Goal: Navigation & Orientation: Find specific page/section

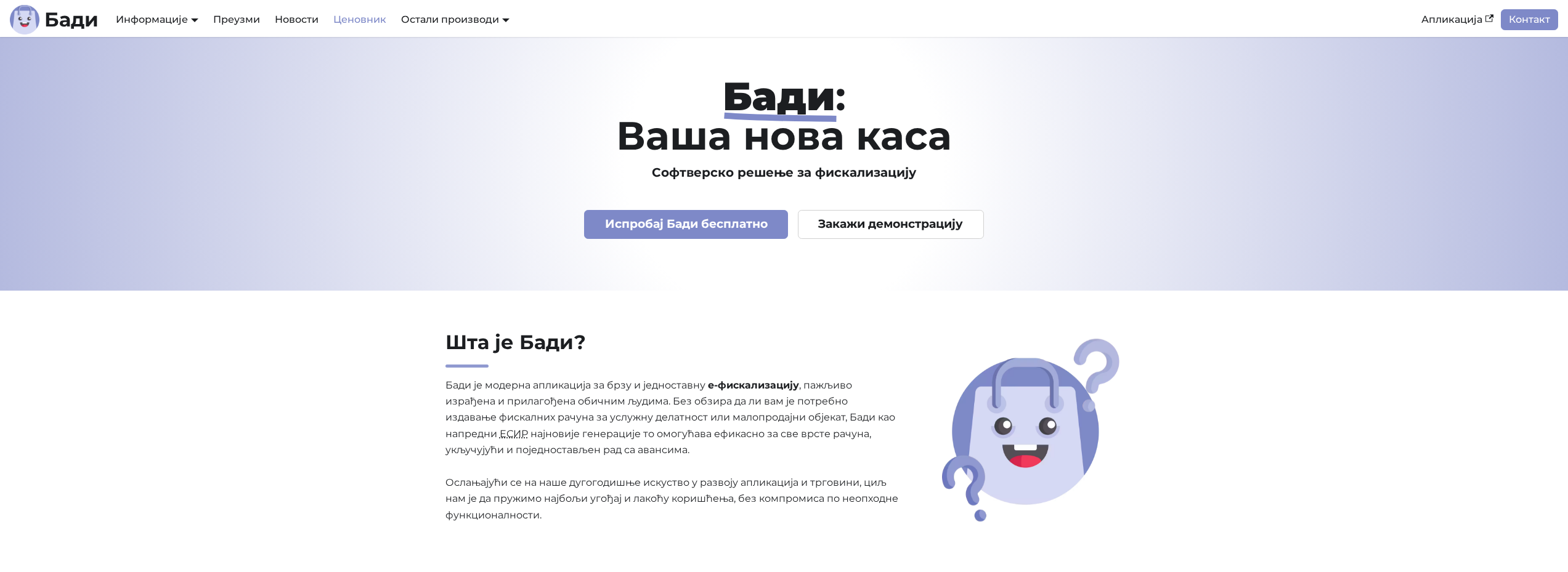
click at [356, 20] on link "Ценовник" at bounding box center [360, 19] width 68 height 21
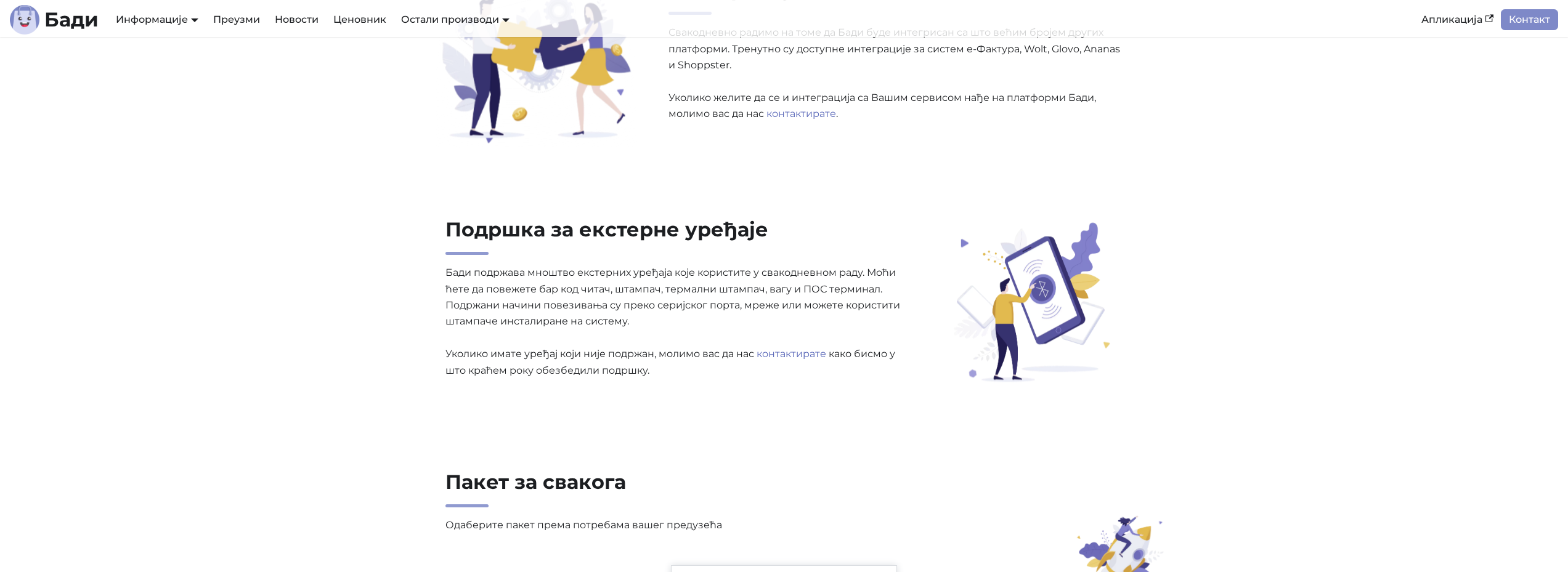
scroll to position [2464, 0]
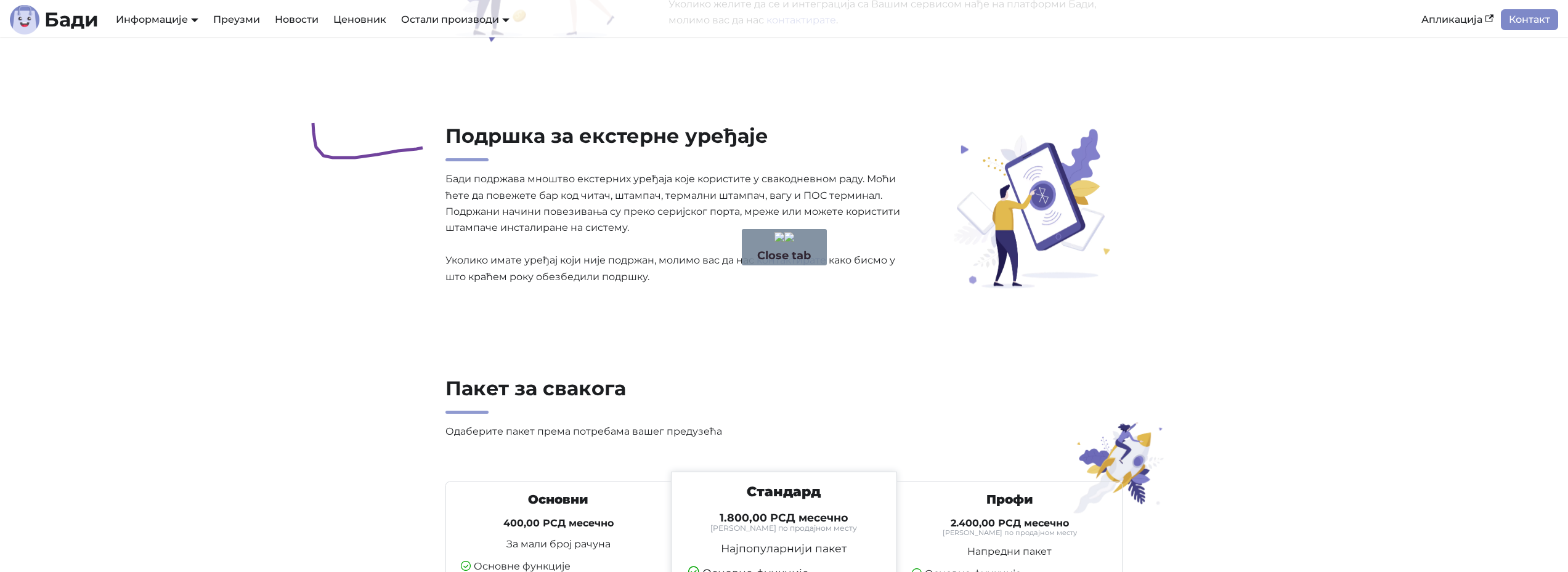
drag, startPoint x: 312, startPoint y: 113, endPoint x: 313, endPoint y: 123, distance: 10.0
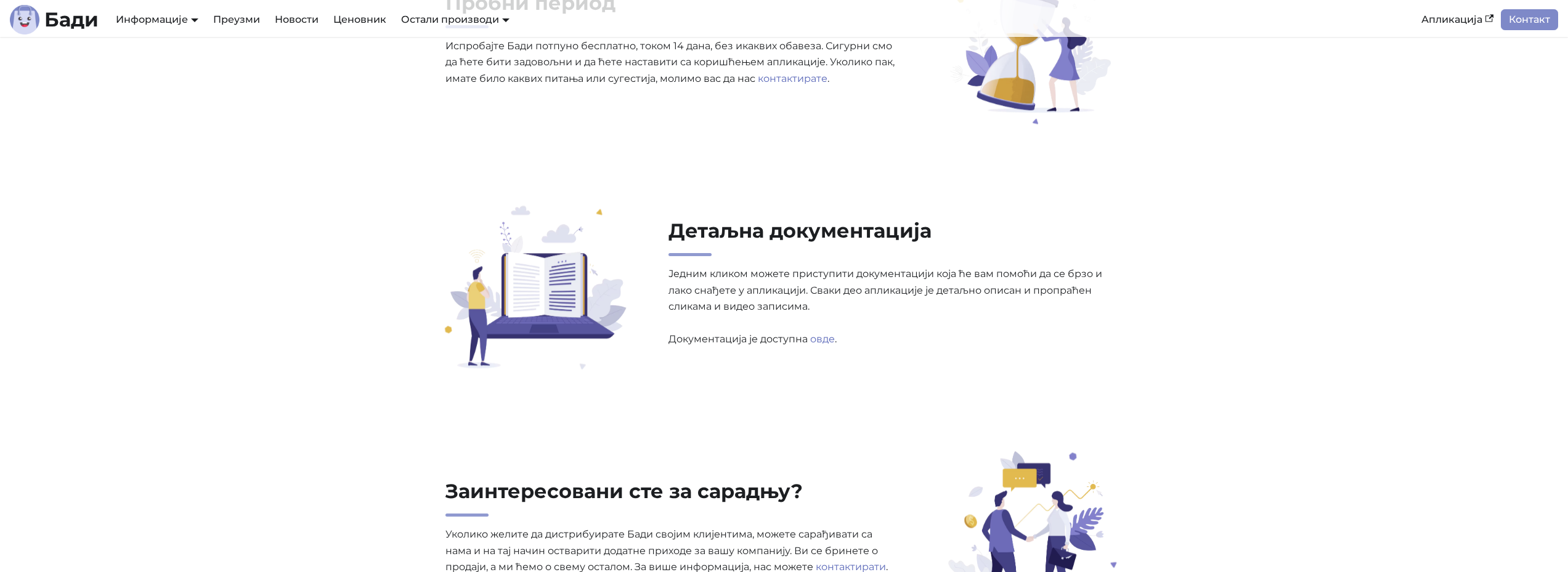
scroll to position [4206, 0]
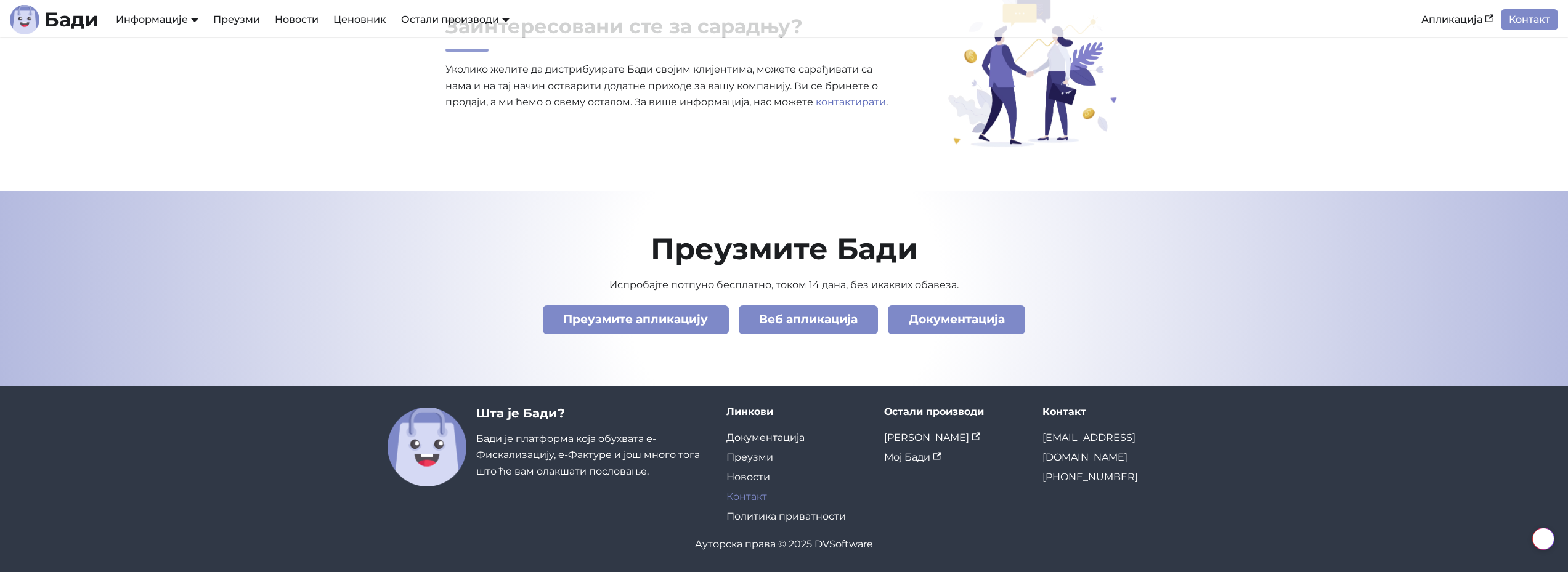
click at [749, 496] on link "Контакт" at bounding box center [746, 496] width 40 height 11
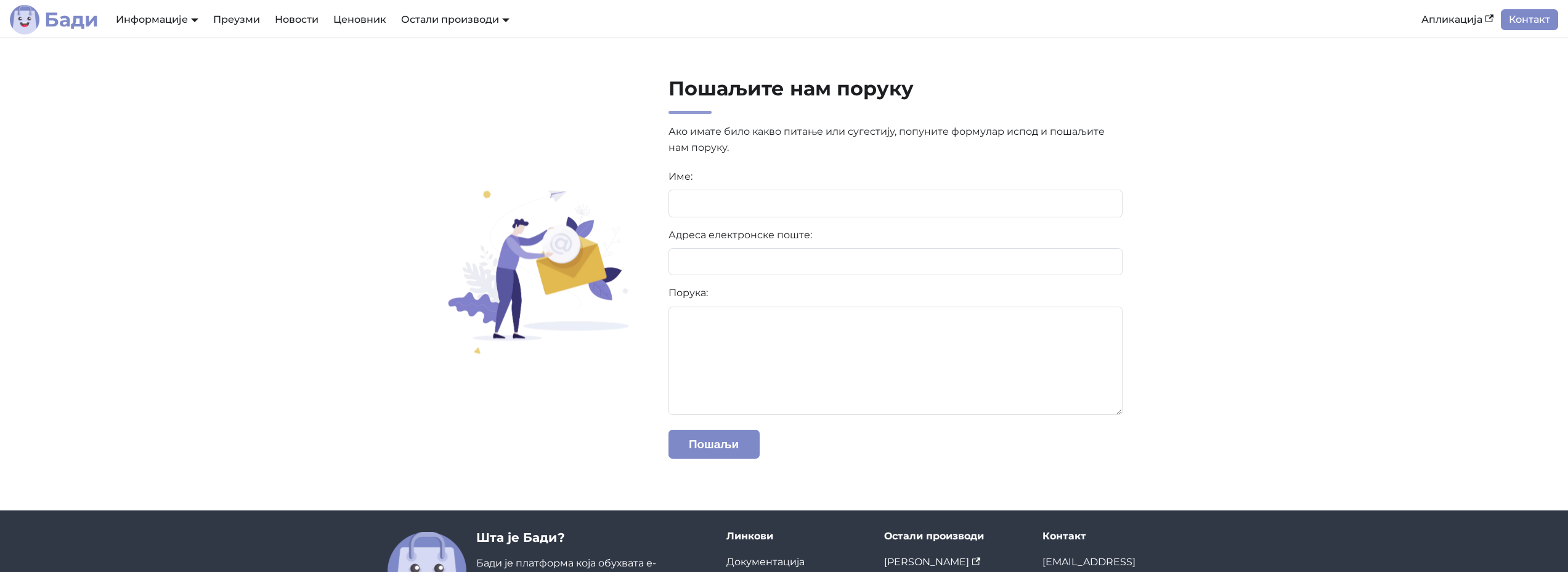
click at [82, 16] on b "Бади" at bounding box center [71, 20] width 54 height 20
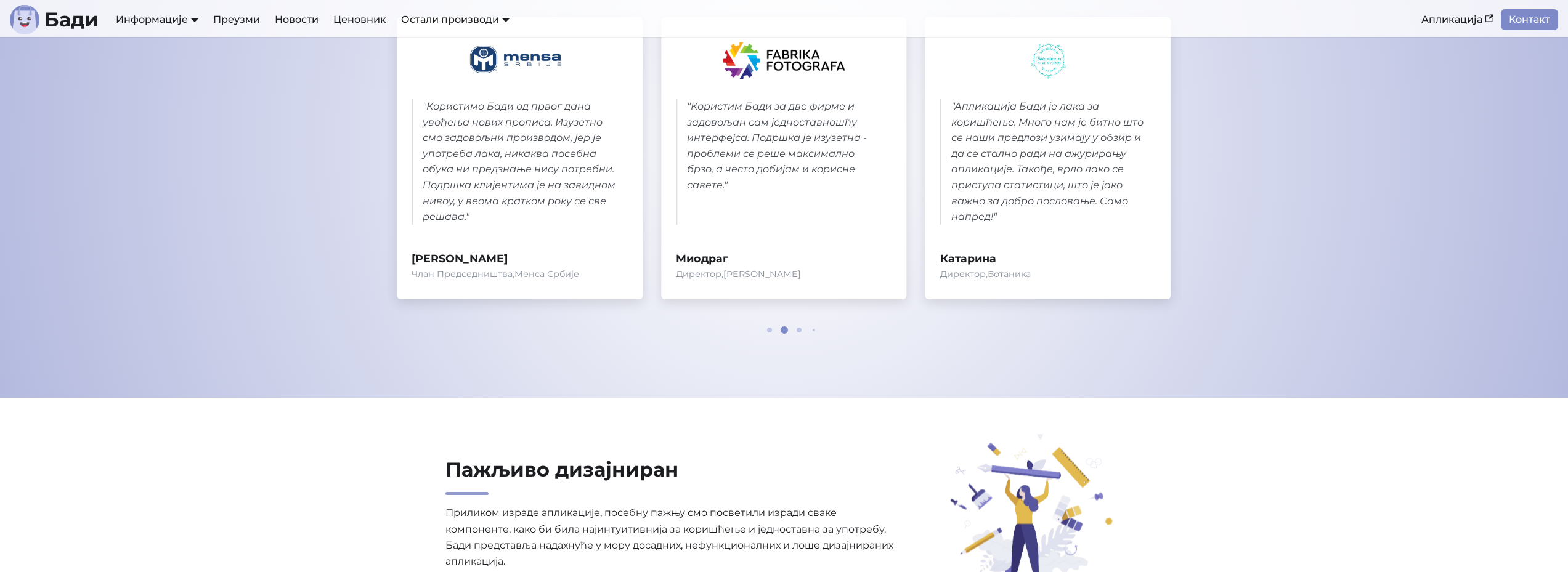
scroll to position [308, 0]
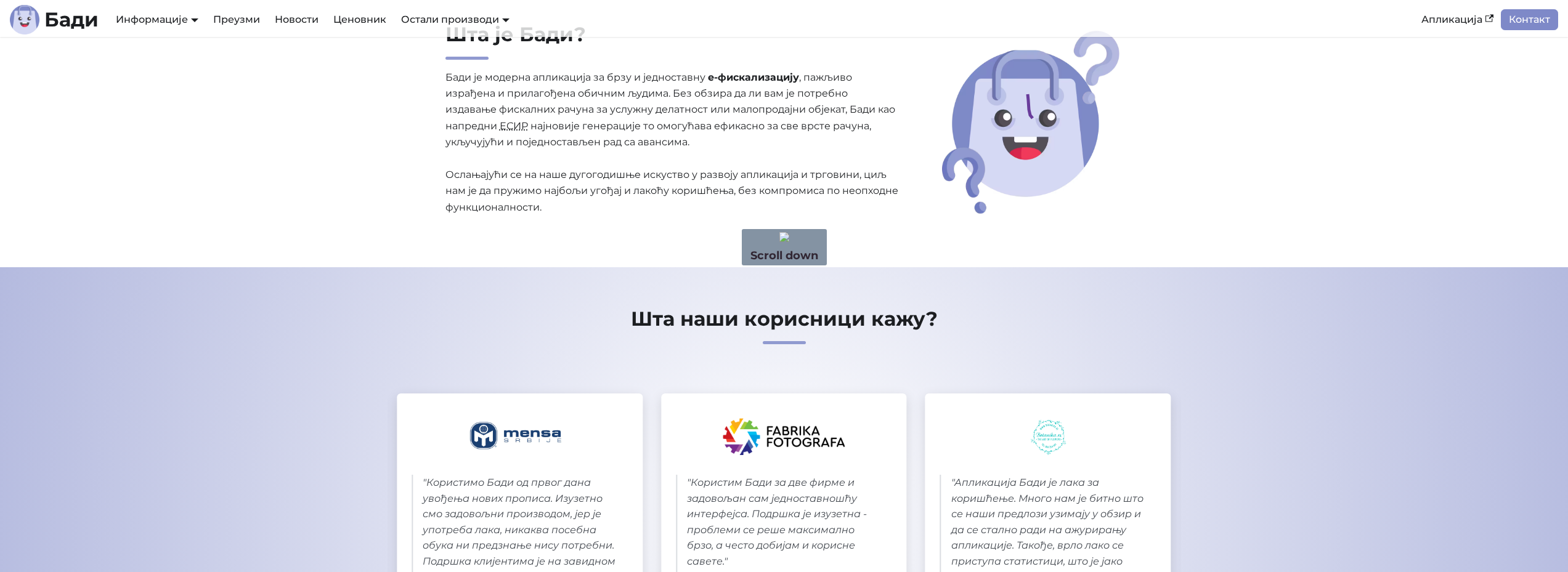
drag, startPoint x: 1028, startPoint y: 94, endPoint x: 1075, endPoint y: 114, distance: 51.1
